Goal: Check status: Check status

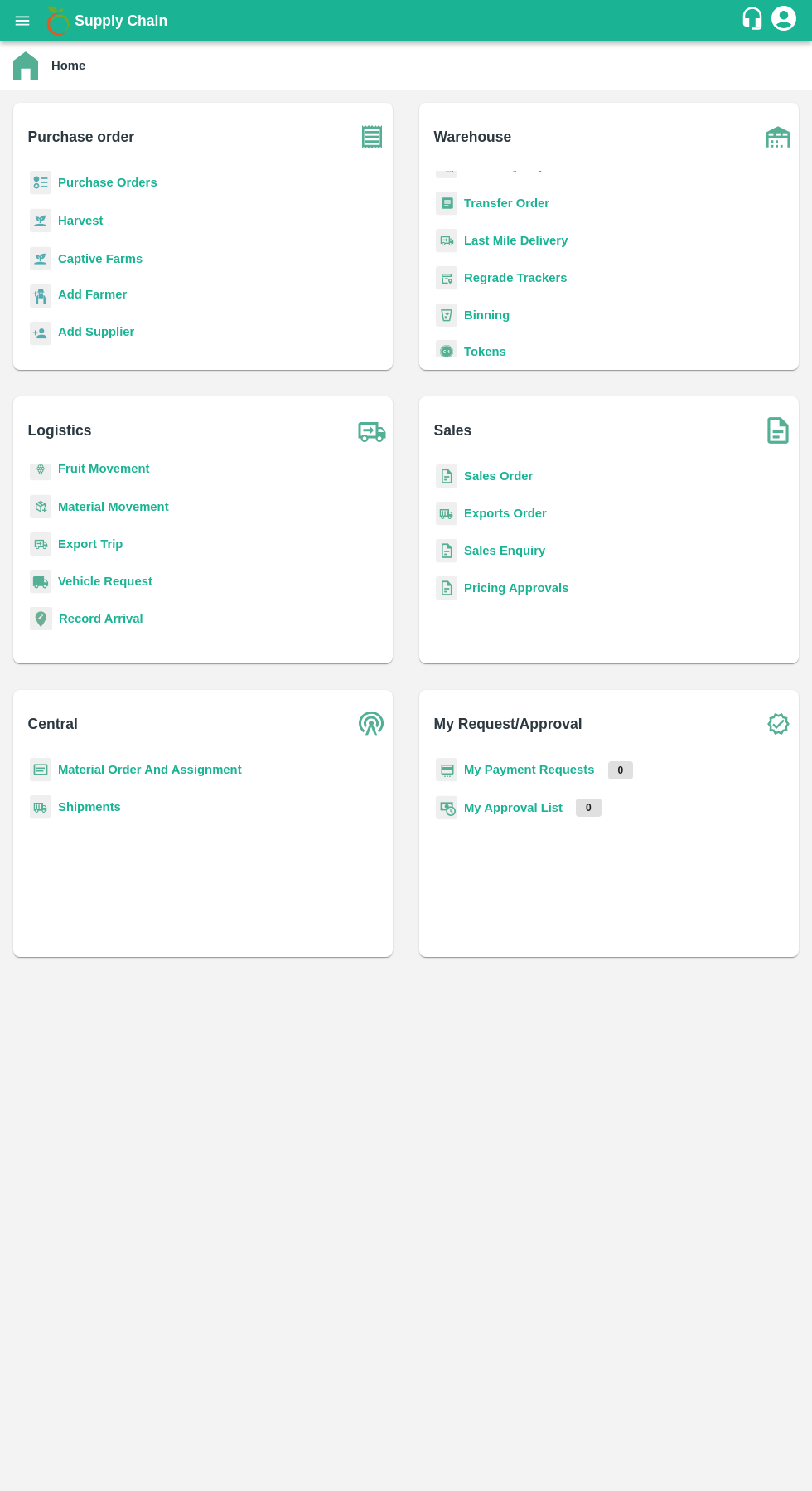
scroll to position [210, 0]
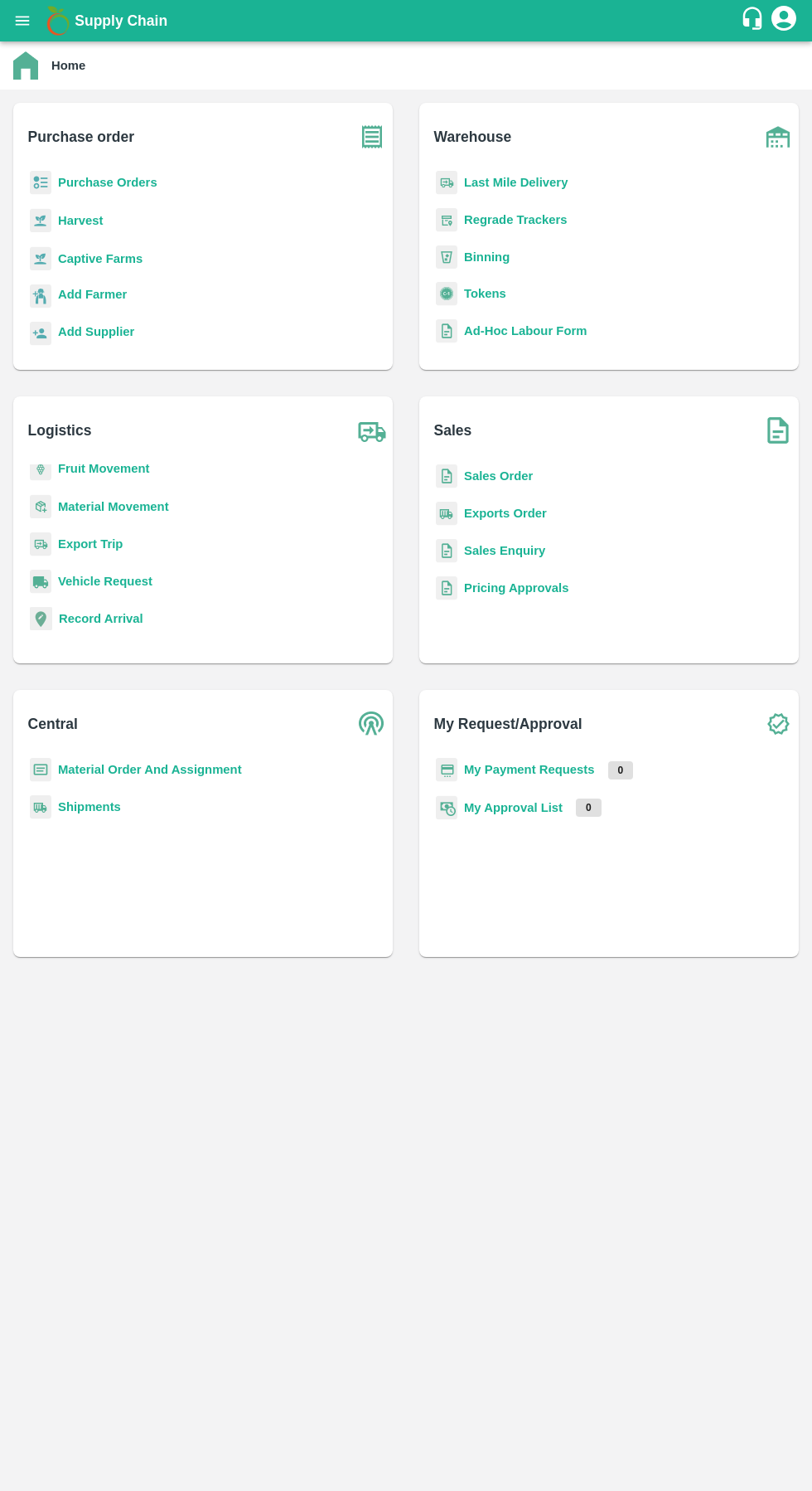
click at [519, 508] on b "Exports Order" at bounding box center [505, 513] width 83 height 13
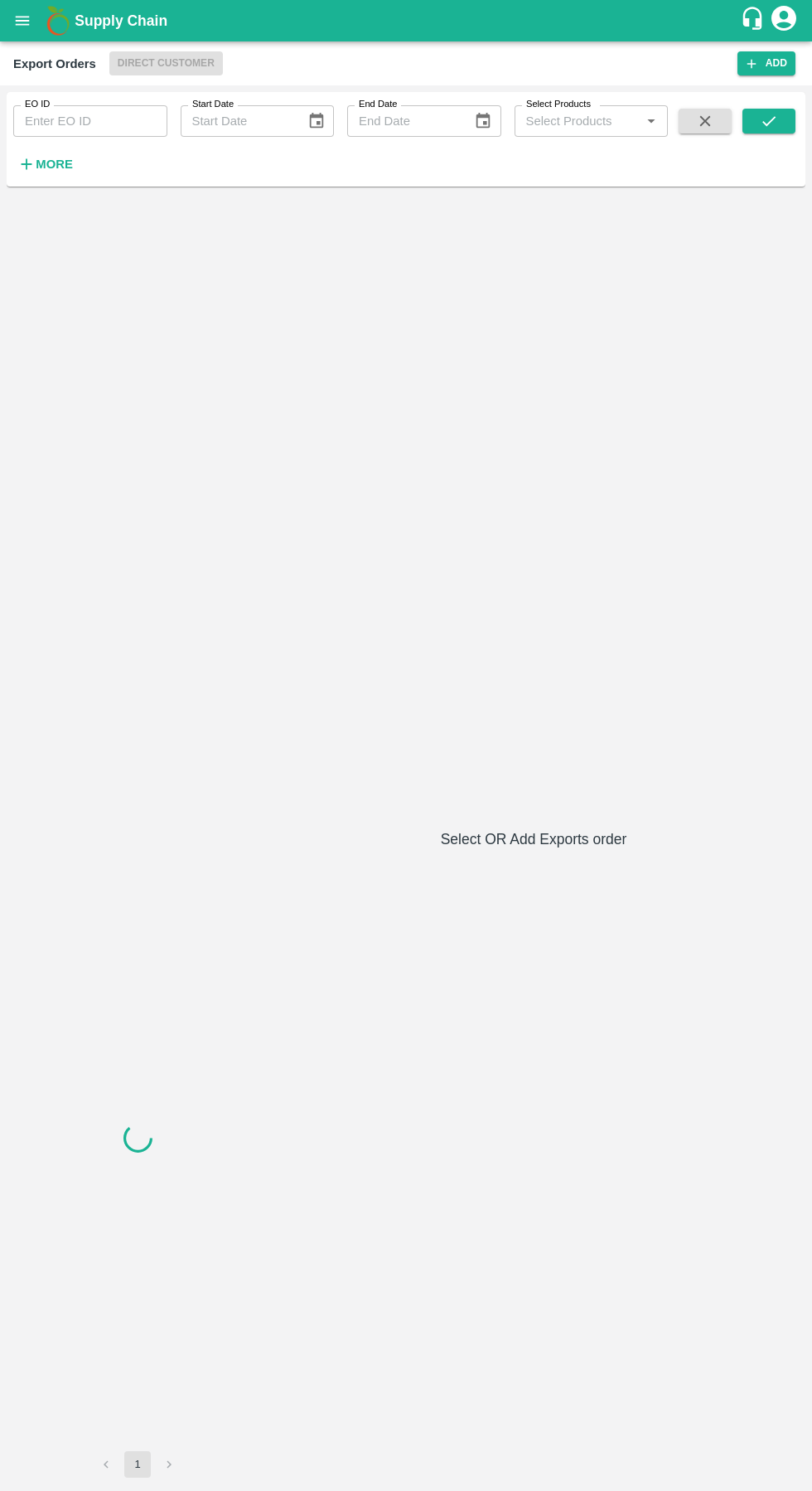
click at [92, 121] on input "EO ID" at bounding box center [90, 120] width 154 height 31
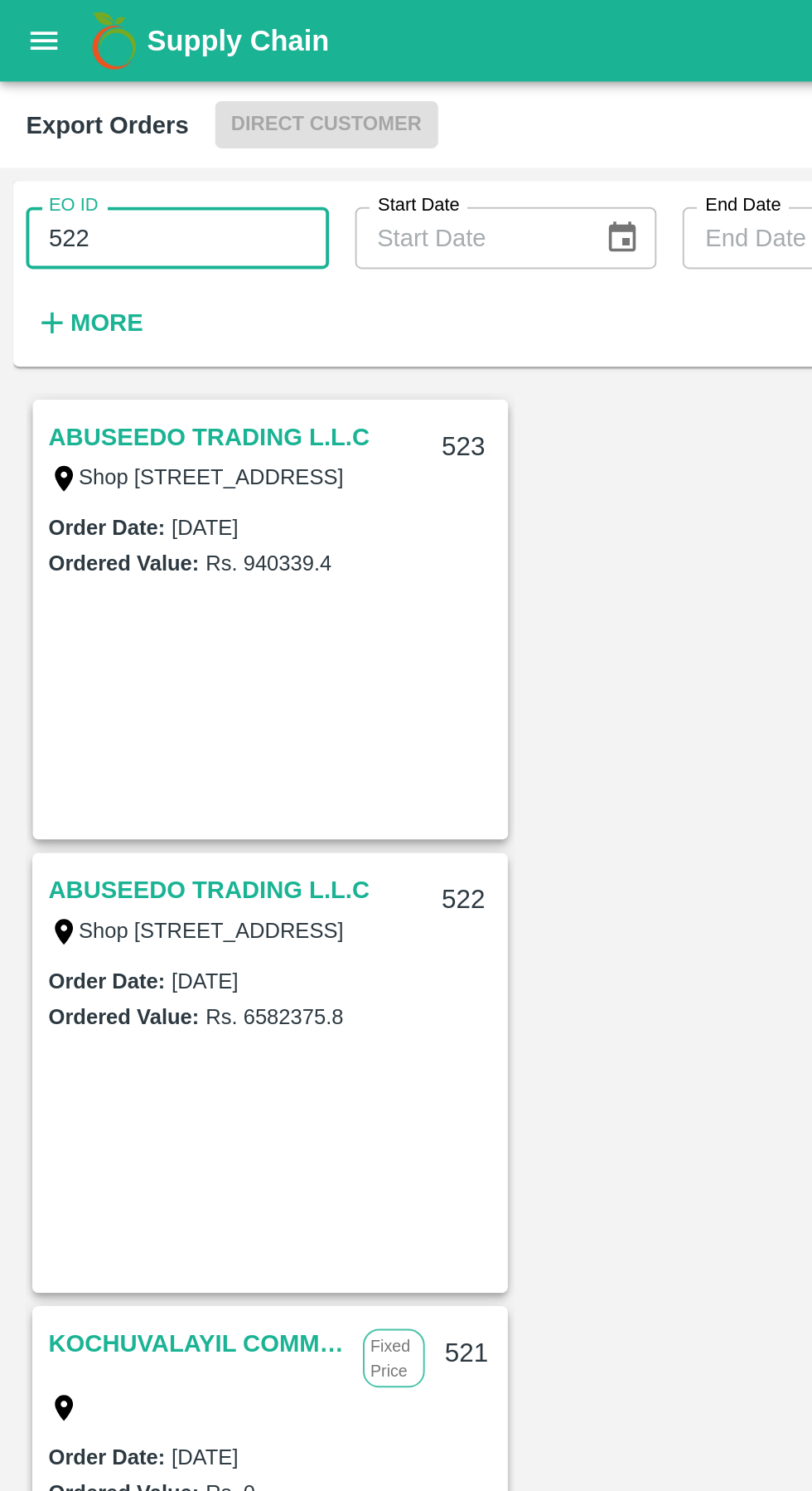
click at [109, 115] on input "522" at bounding box center [90, 120] width 154 height 31
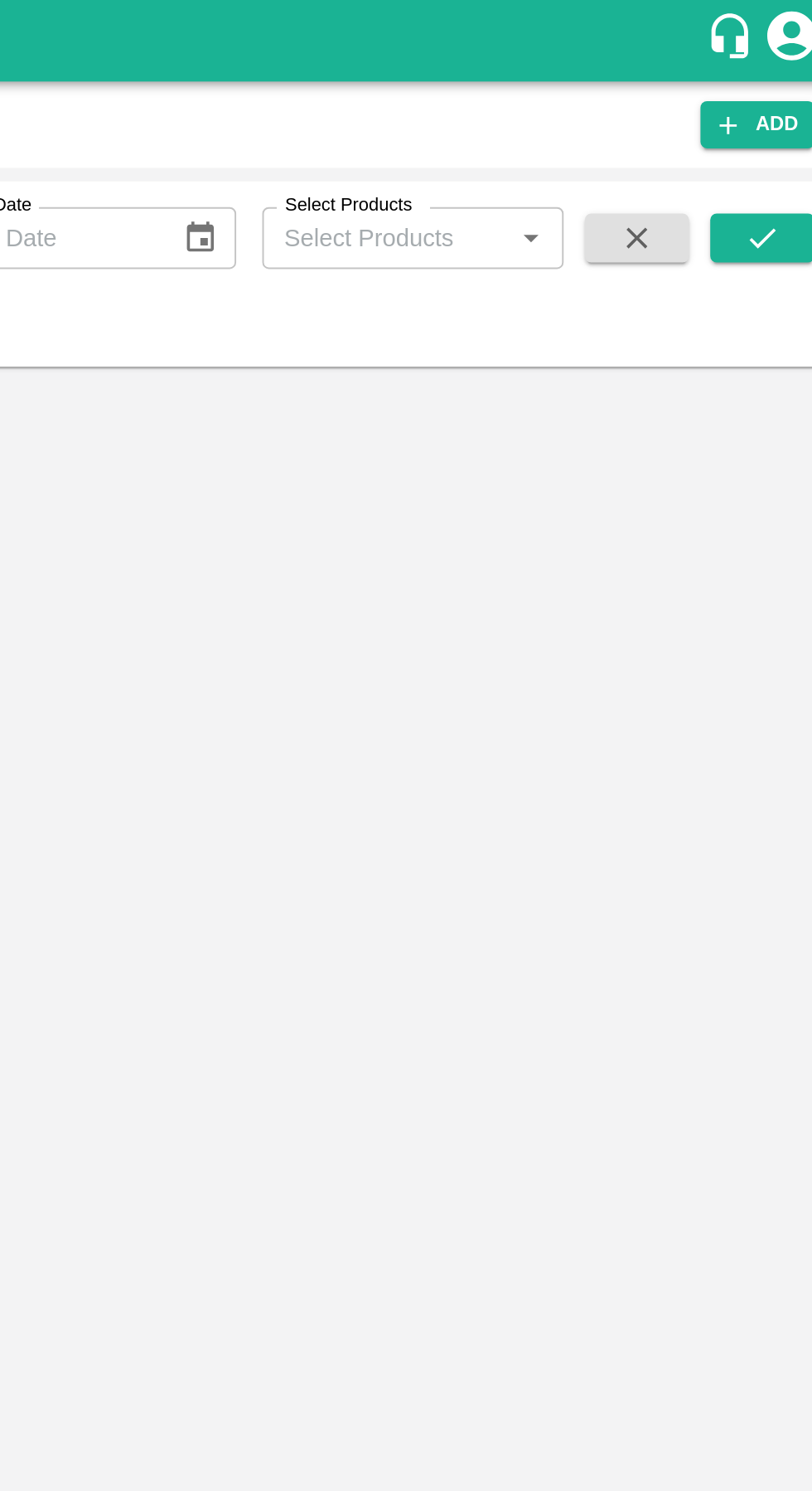
click at [770, 123] on icon "submit" at bounding box center [769, 120] width 13 height 10
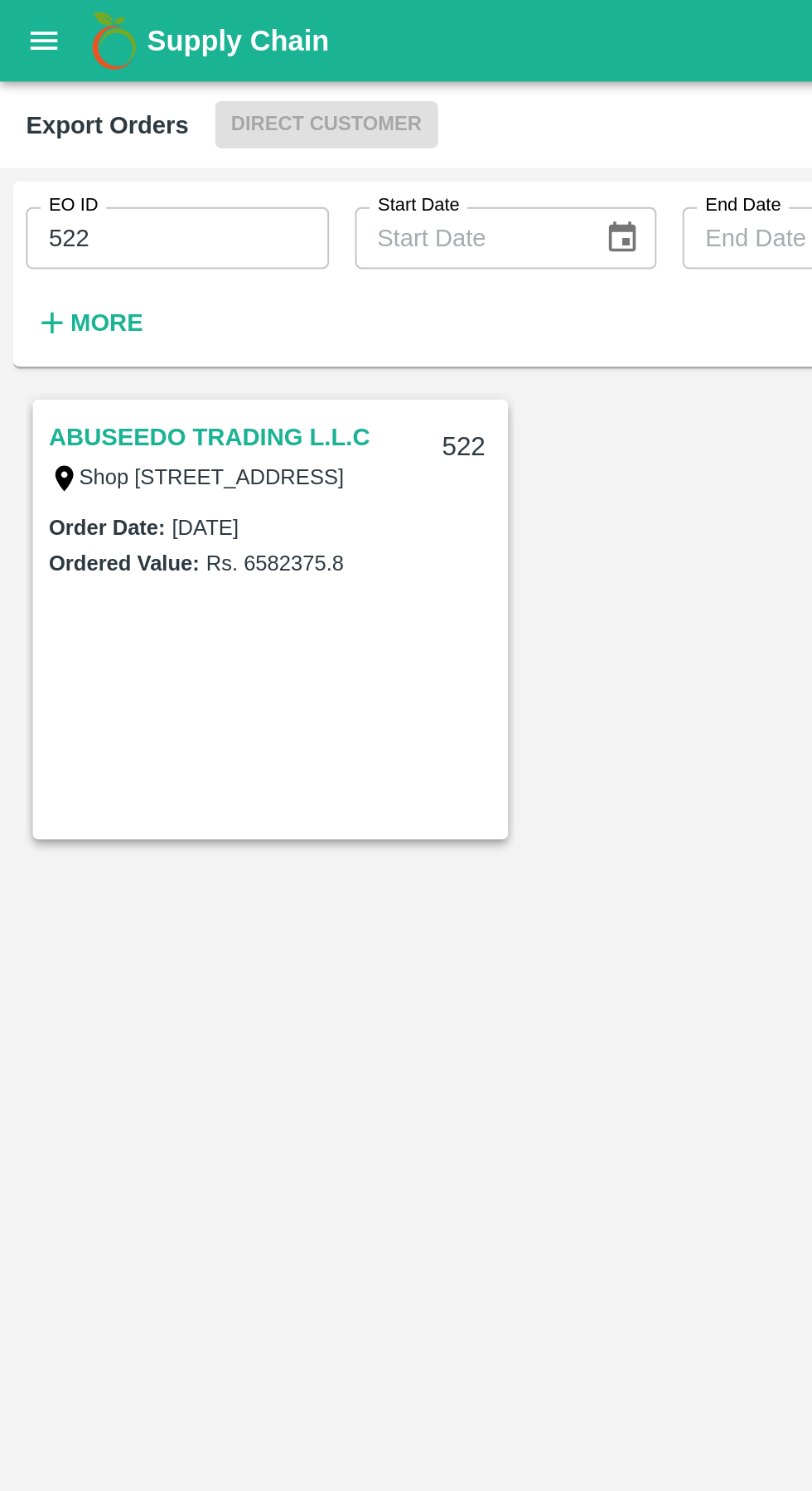
click at [78, 218] on link "ABUSEEDO TRADING L.L.C" at bounding box center [107, 222] width 164 height 21
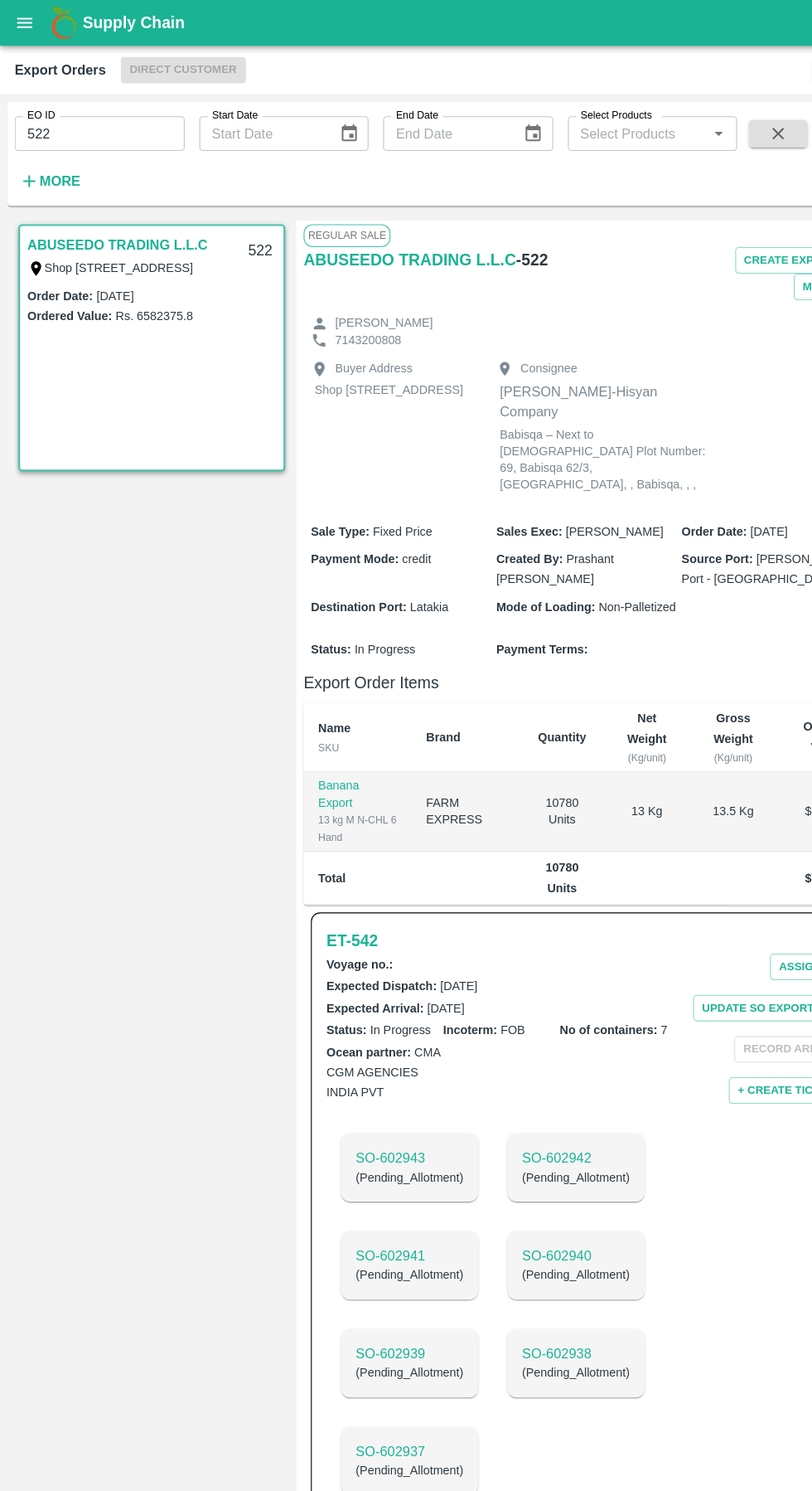
click at [104, 121] on input "522" at bounding box center [90, 120] width 154 height 31
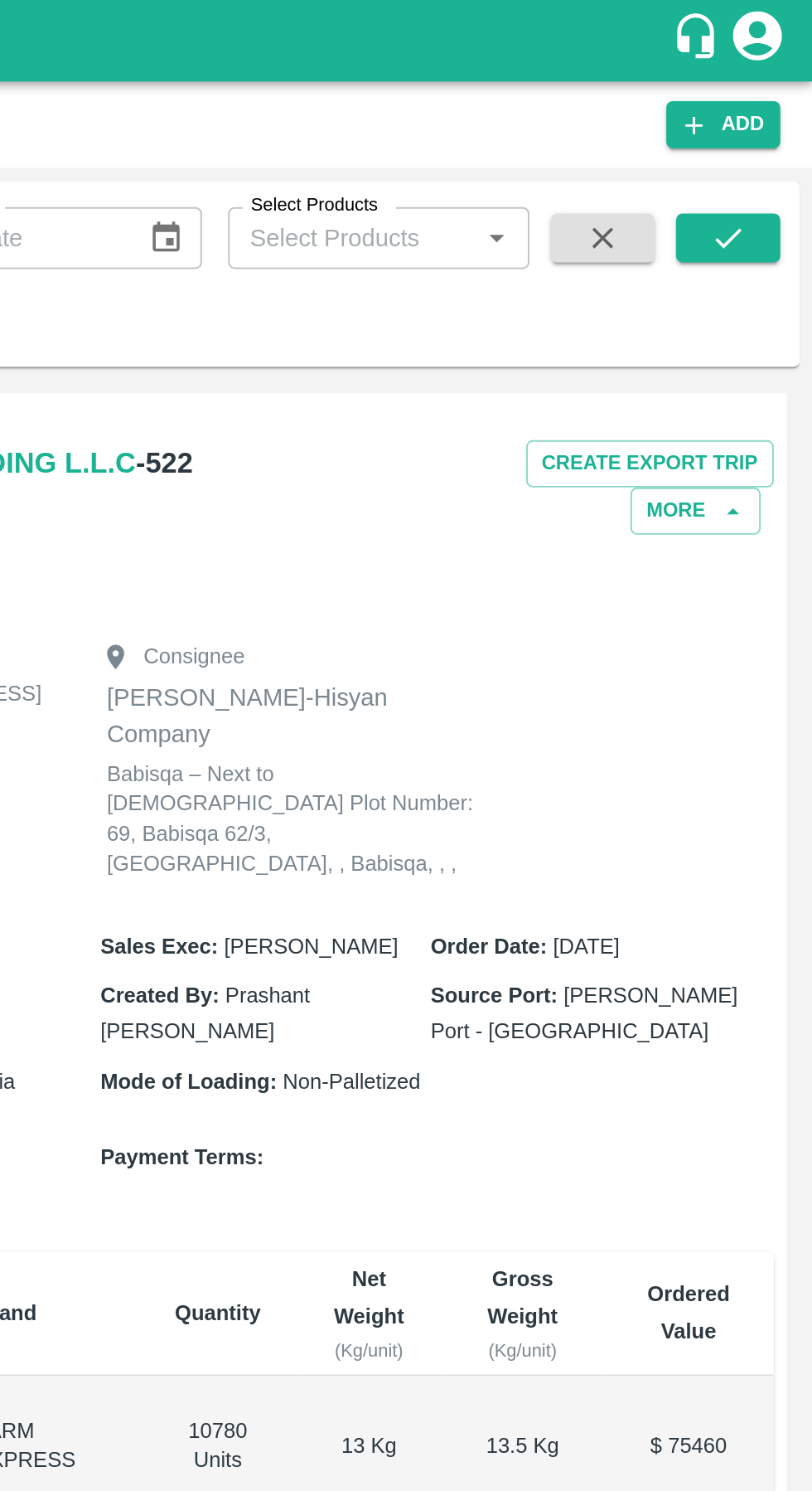
type input "523"
click at [784, 128] on button "submit" at bounding box center [769, 121] width 53 height 25
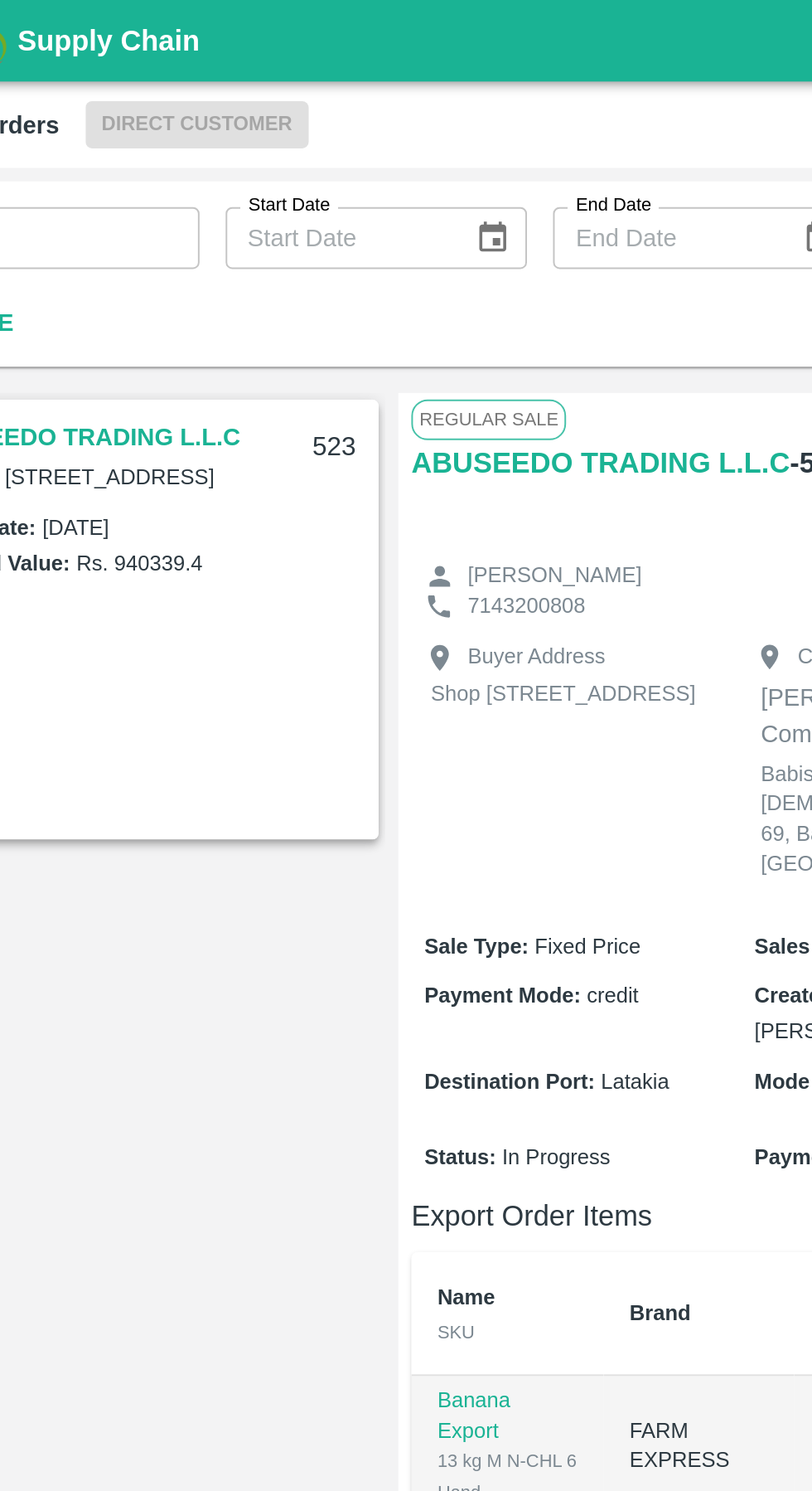
click at [132, 218] on link "ABUSEEDO TRADING L.L.C" at bounding box center [107, 222] width 164 height 21
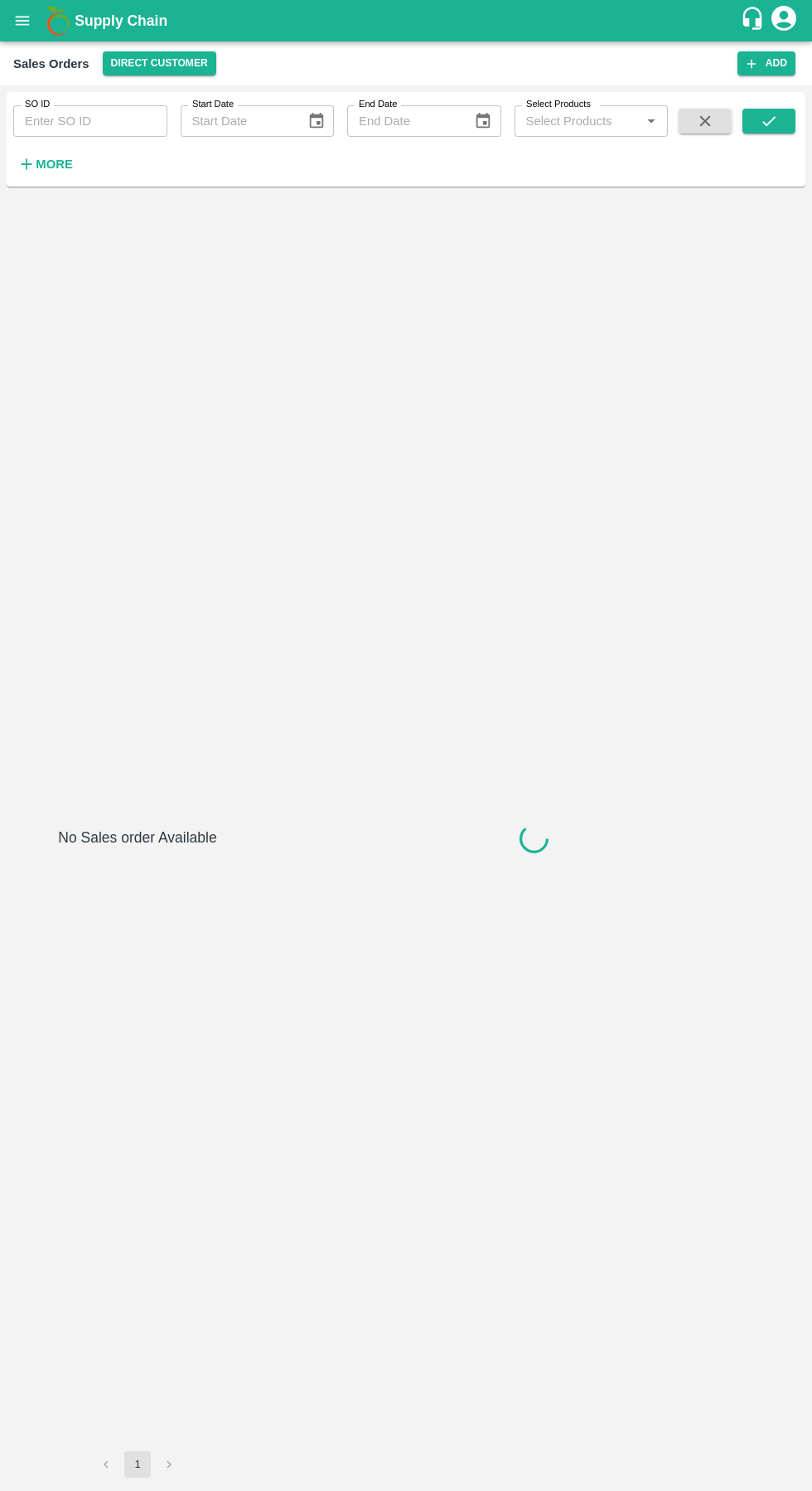
type input "602944"
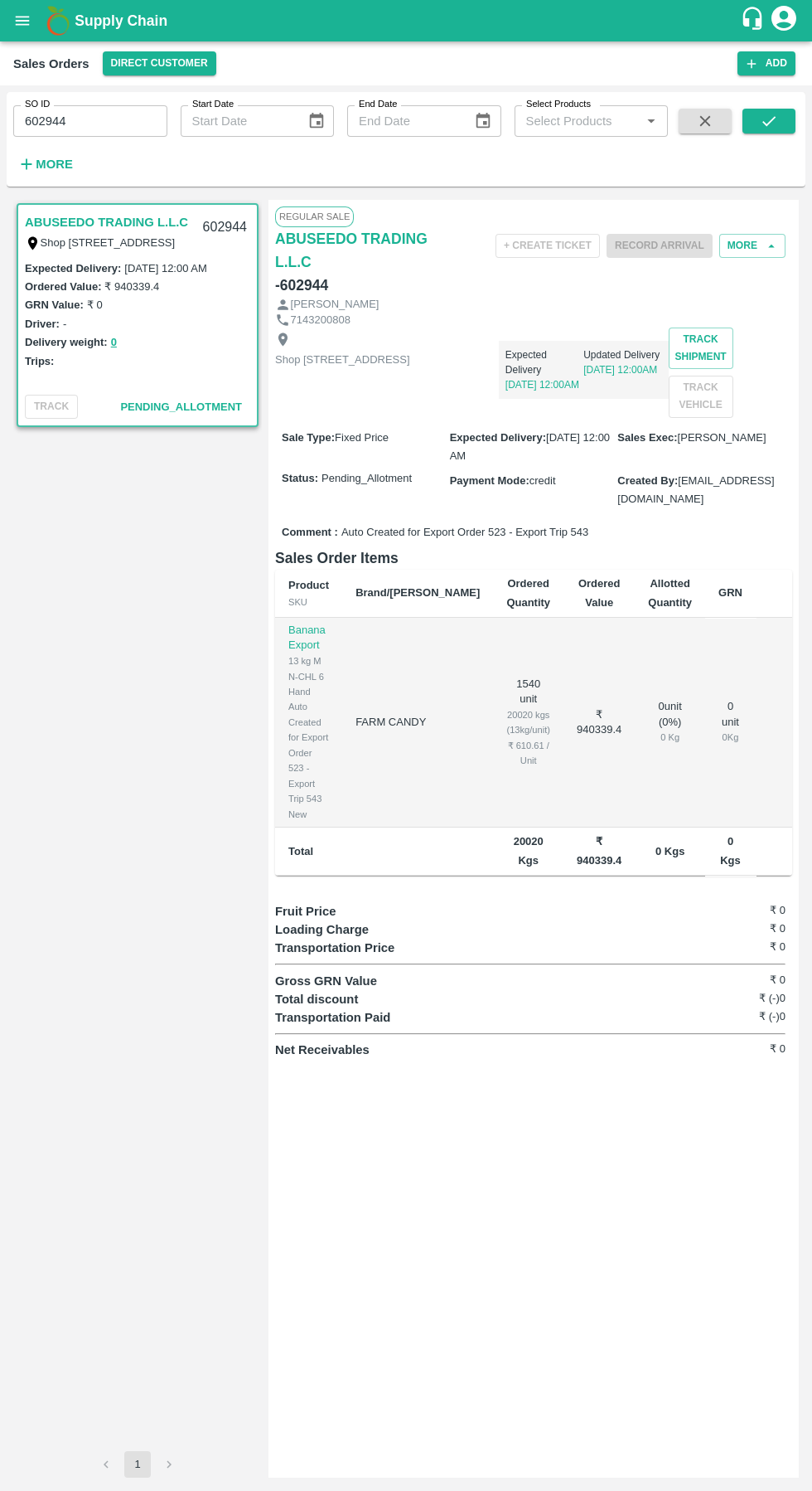
click at [23, 20] on icon "open drawer" at bounding box center [23, 20] width 14 height 9
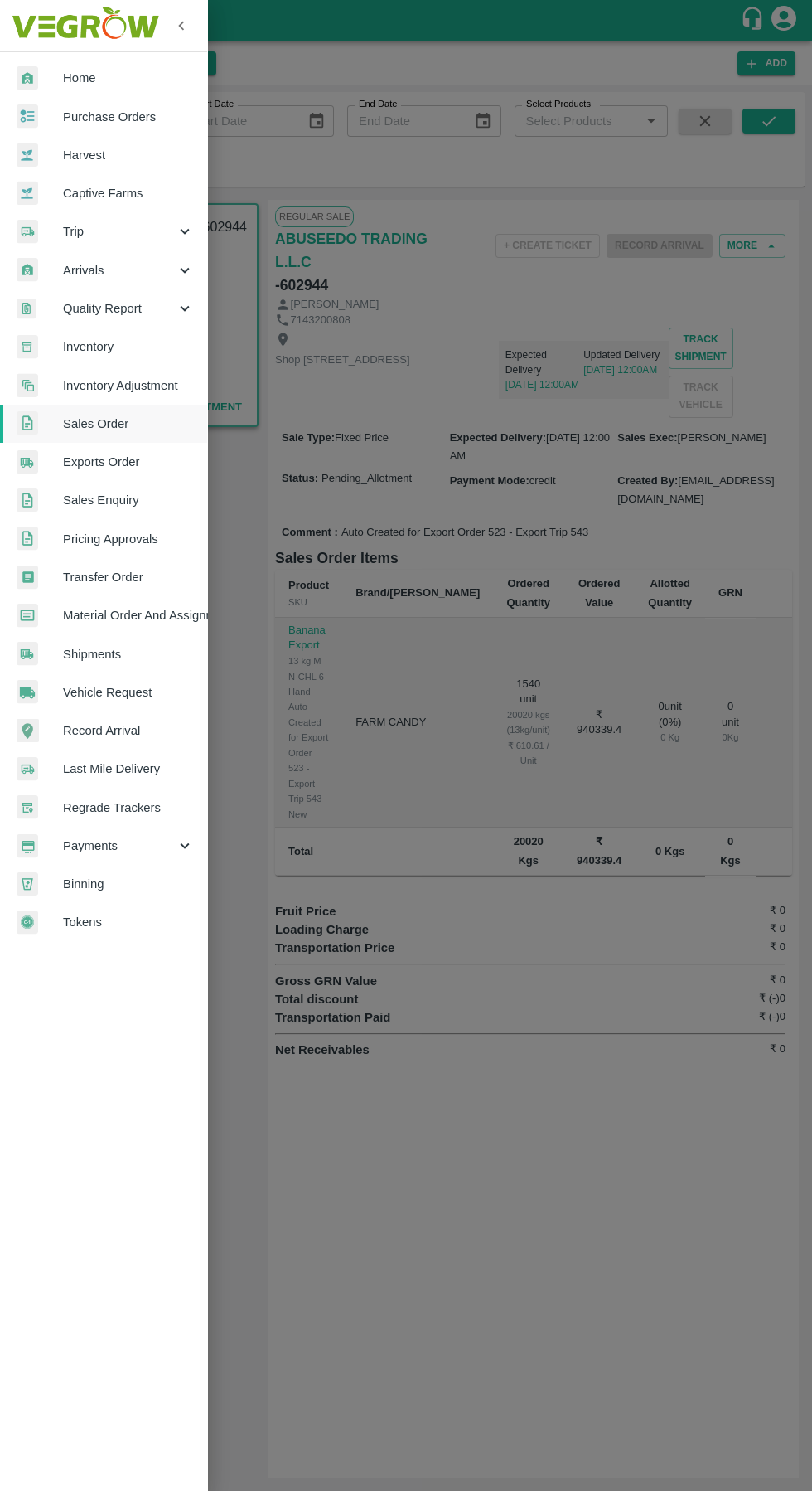
click at [92, 464] on span "Exports Order" at bounding box center [128, 462] width 131 height 19
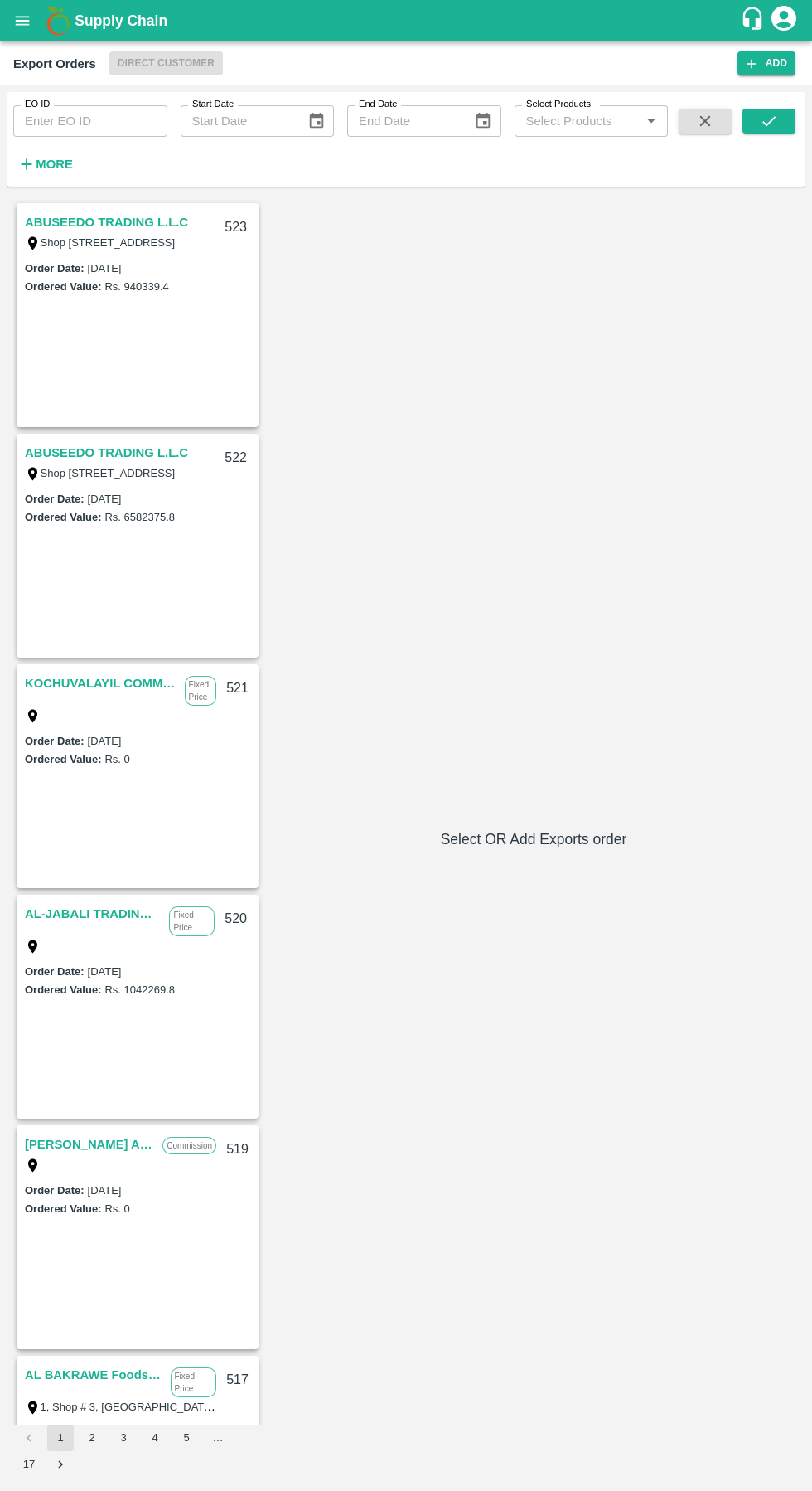
click at [106, 120] on input "EO ID" at bounding box center [90, 120] width 154 height 31
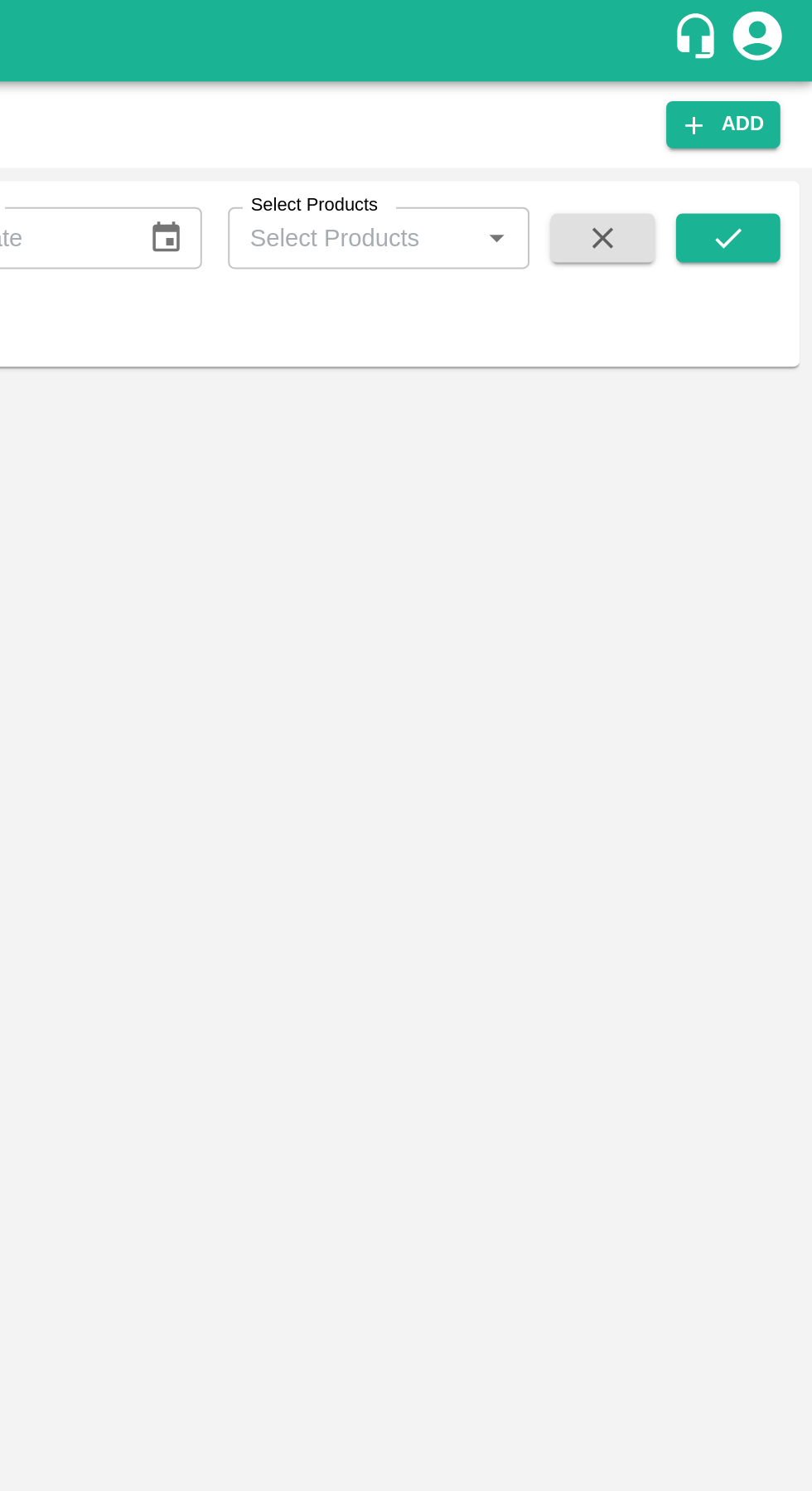
click at [779, 124] on button "submit" at bounding box center [769, 121] width 53 height 25
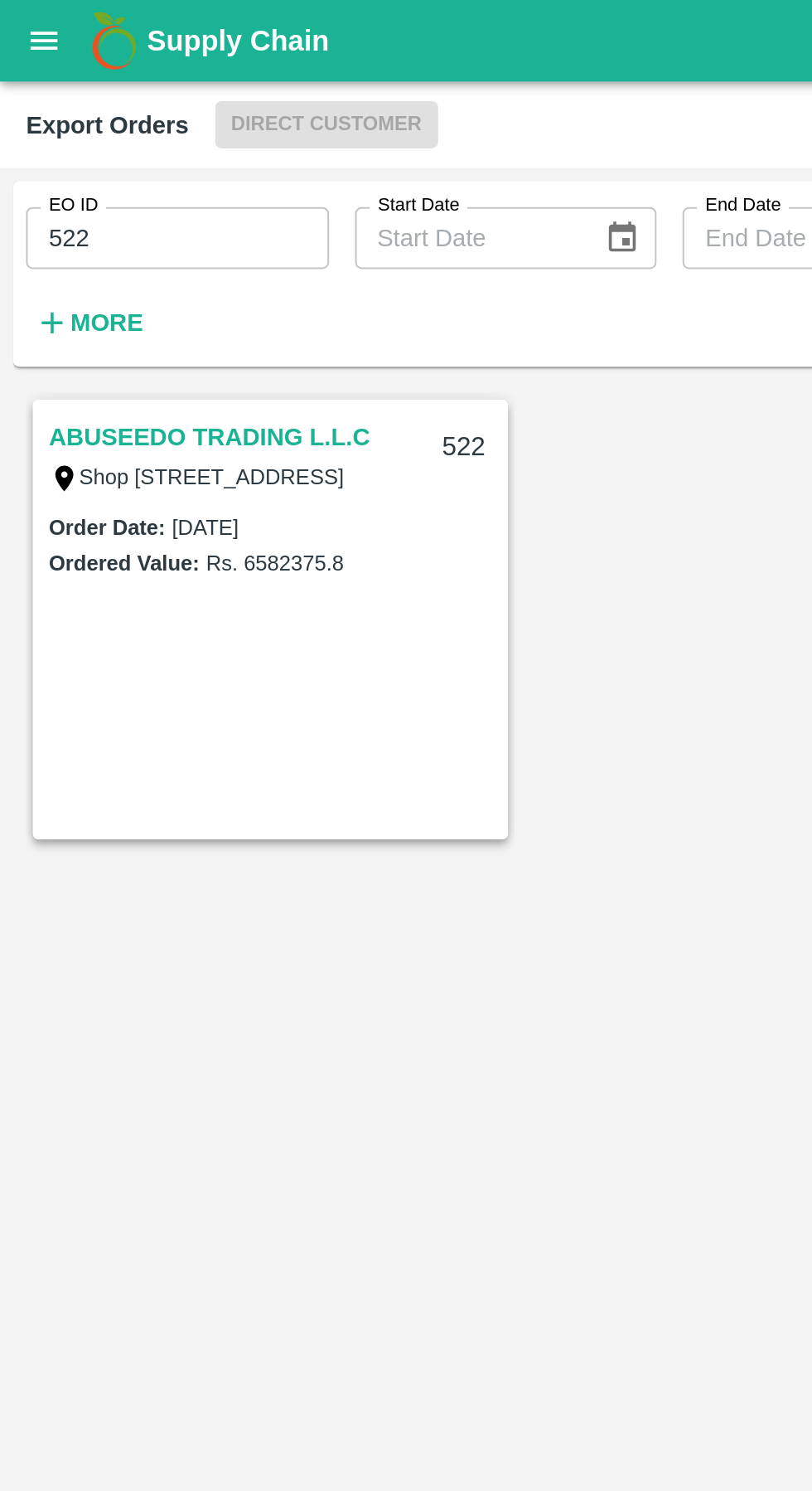
click at [97, 220] on link "ABUSEEDO TRADING L.L.C" at bounding box center [107, 222] width 164 height 21
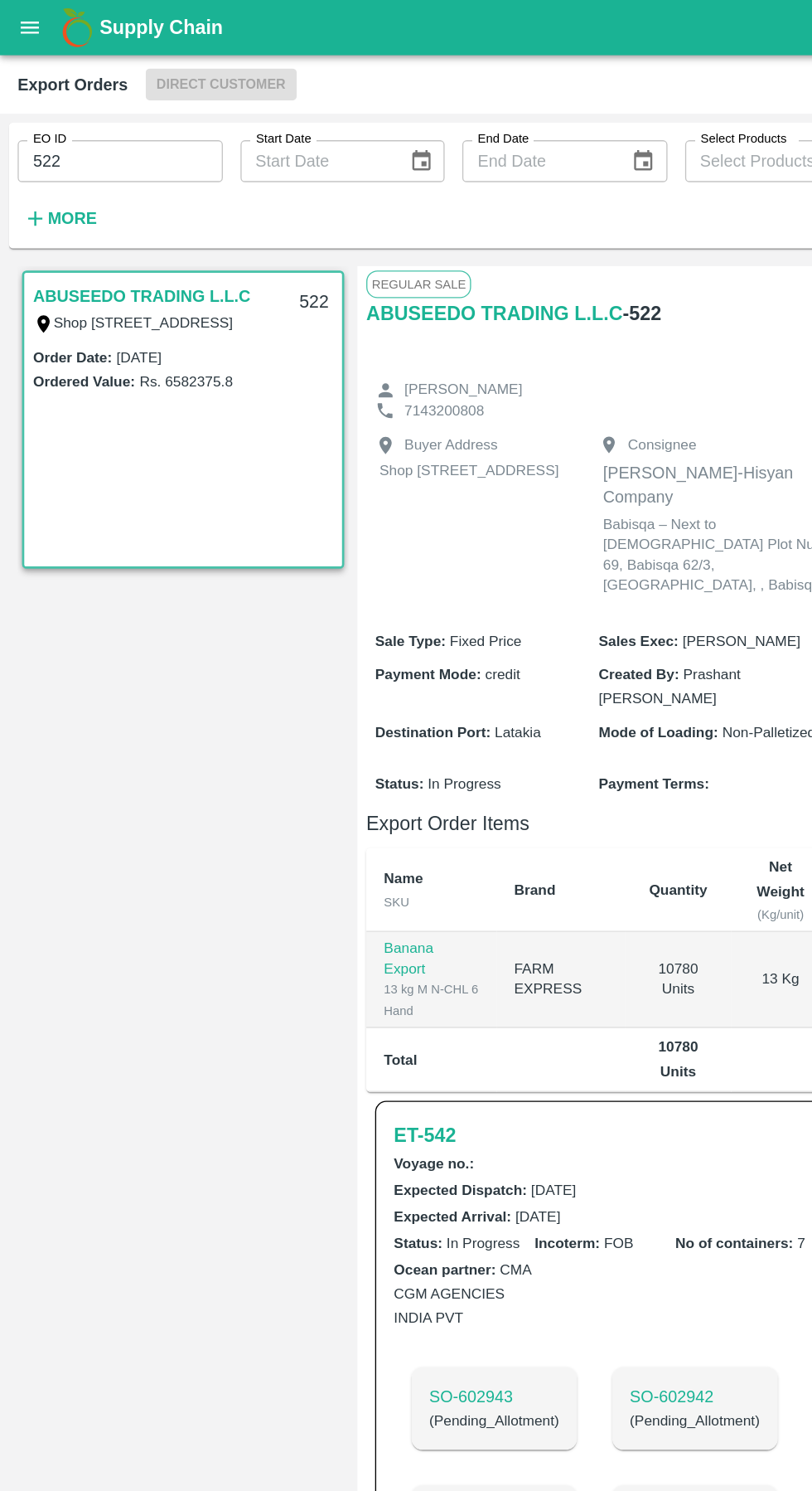
click at [86, 119] on input "522" at bounding box center [90, 120] width 154 height 31
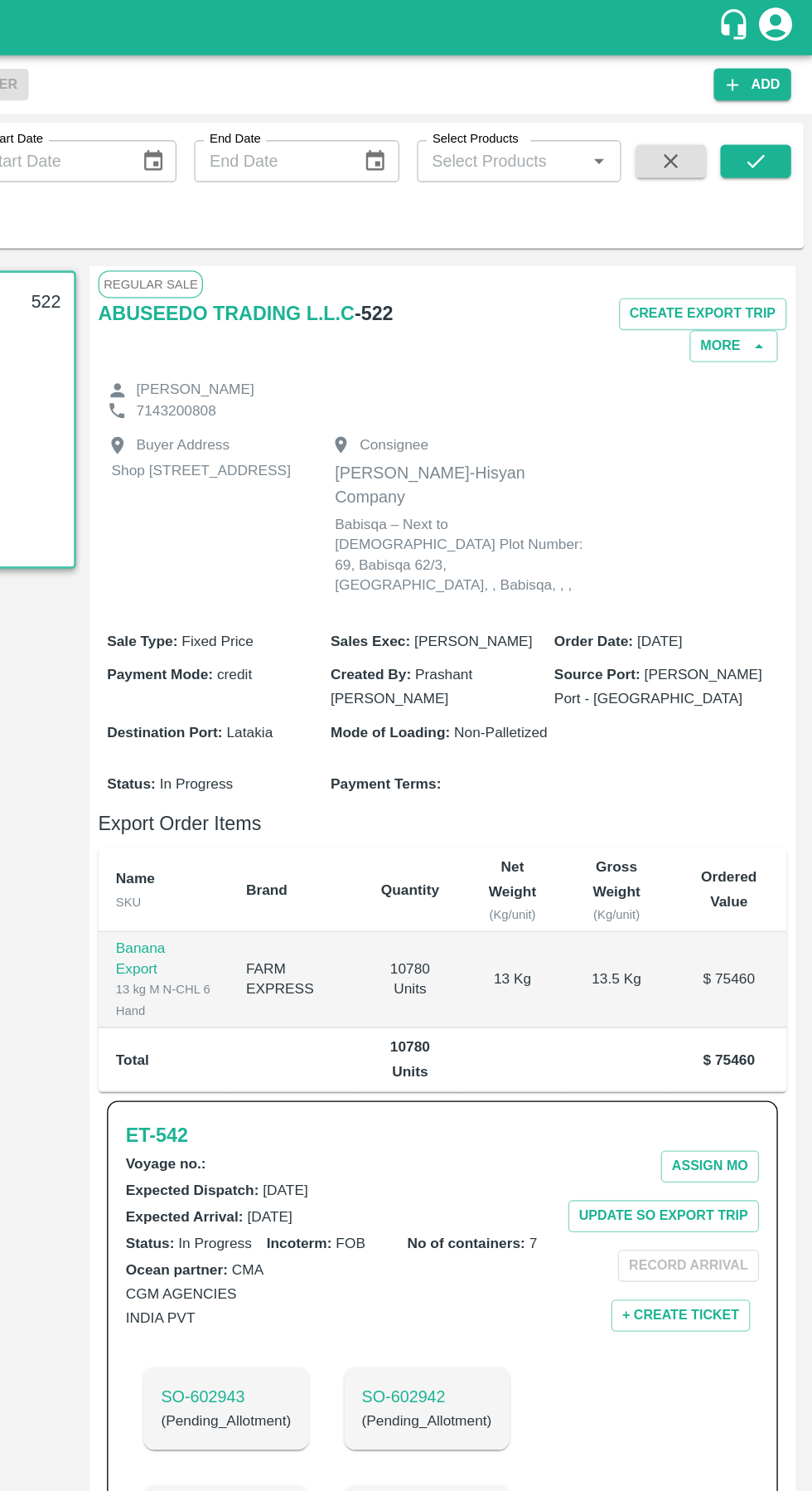
type input "523"
click at [776, 129] on icon "submit" at bounding box center [769, 121] width 19 height 19
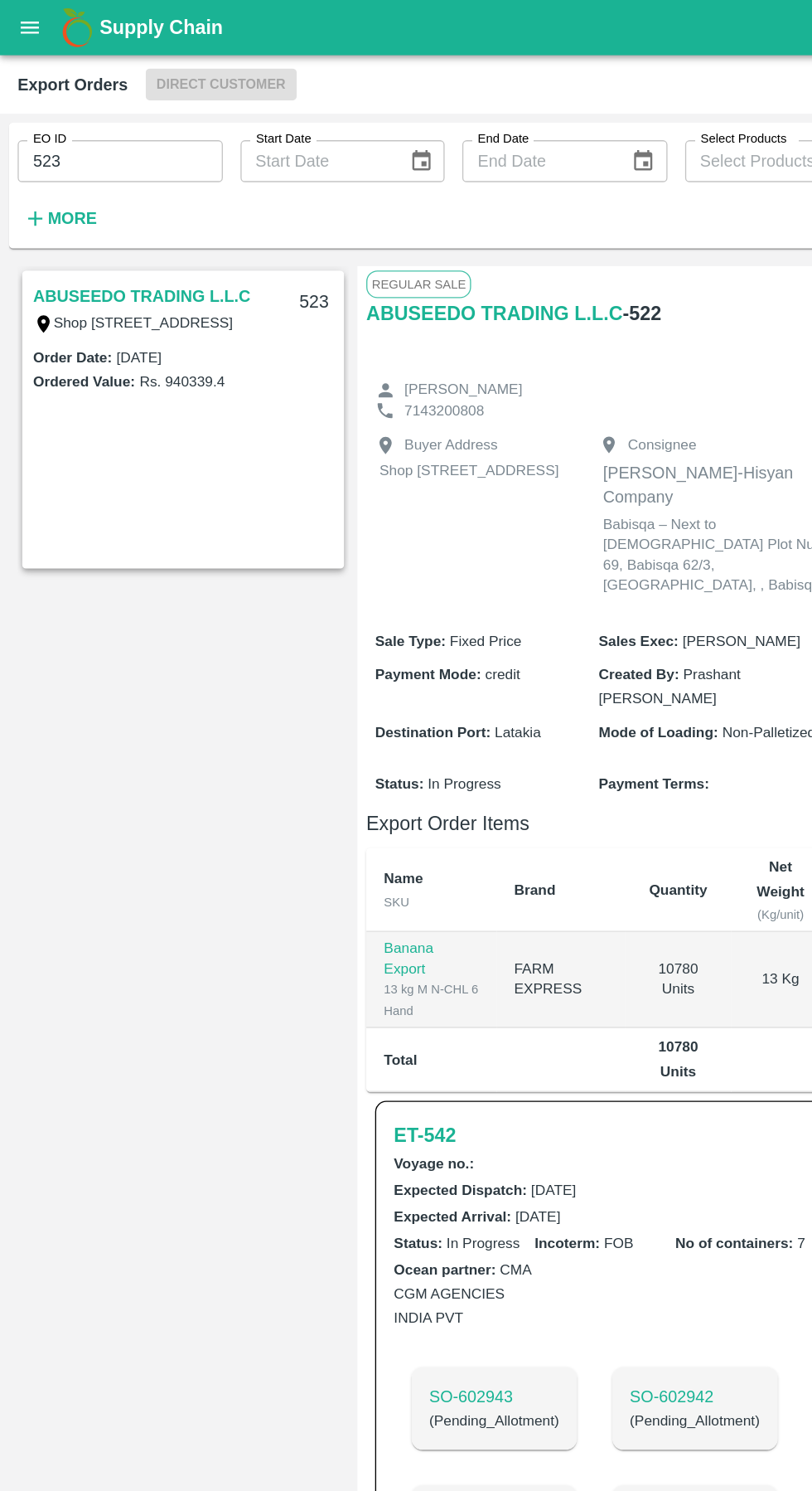
click at [107, 215] on link "ABUSEEDO TRADING L.L.C" at bounding box center [107, 222] width 164 height 21
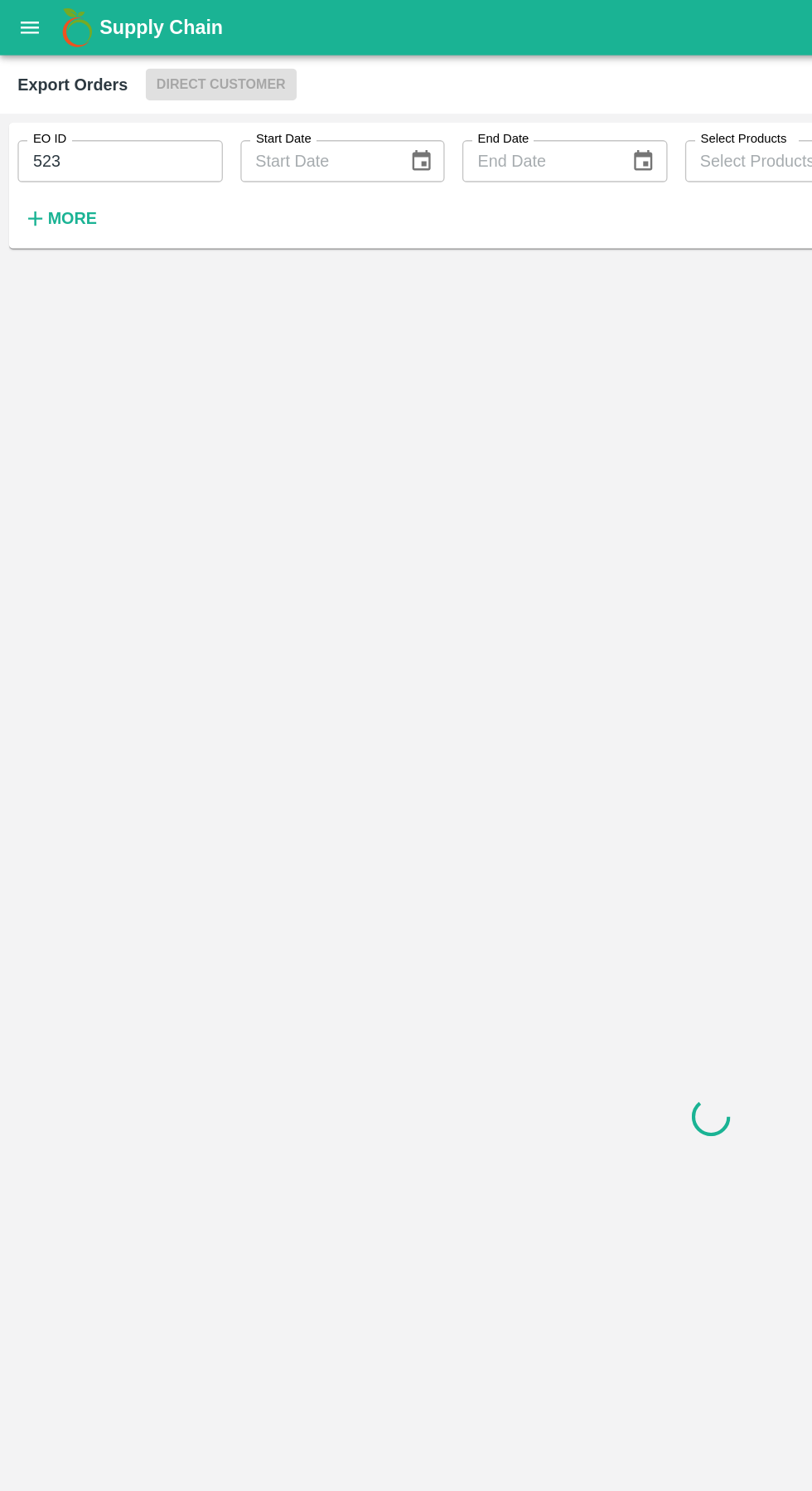
type input "523"
